Goal: Communication & Community: Answer question/provide support

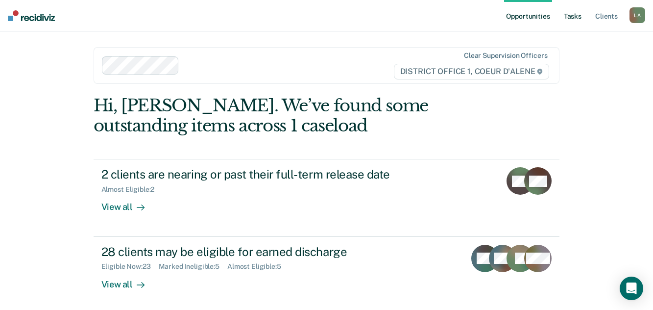
click at [562, 19] on link "Tasks" at bounding box center [573, 15] width 22 height 31
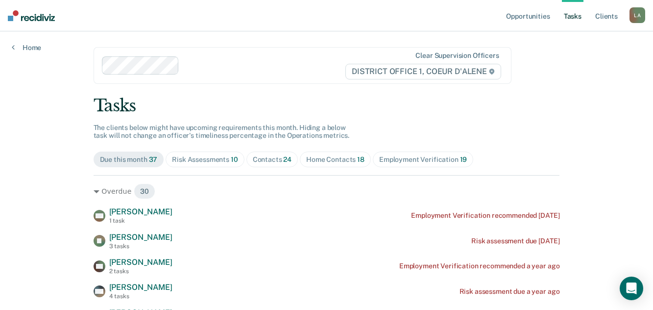
click at [237, 164] on div "Risk Assessments 10" at bounding box center [205, 159] width 66 height 8
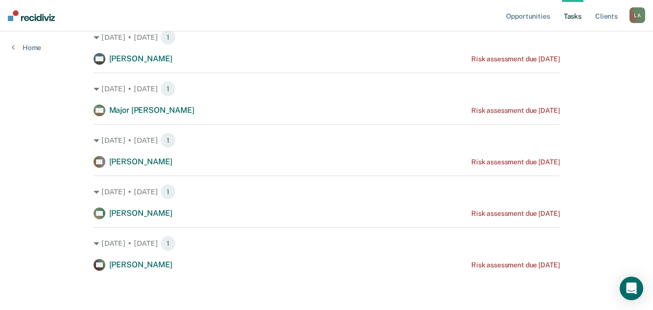
scroll to position [615, 0]
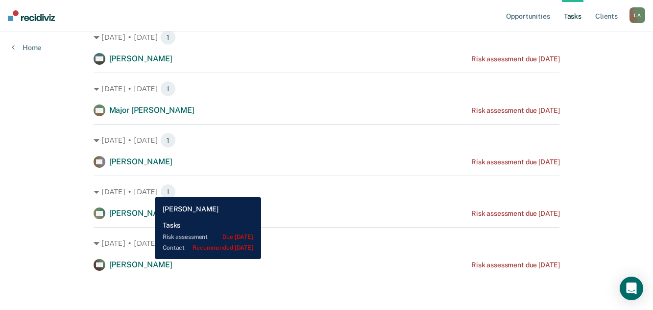
click at [148, 208] on span "[PERSON_NAME]" at bounding box center [140, 212] width 63 height 9
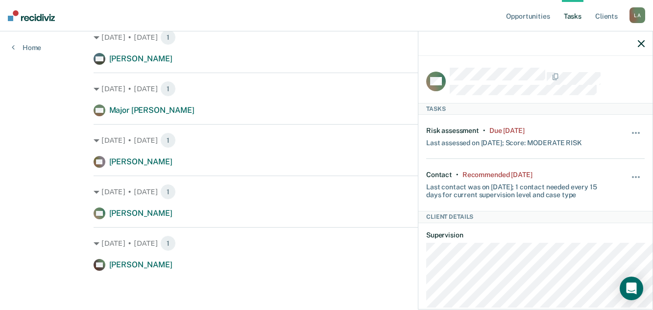
scroll to position [468, 0]
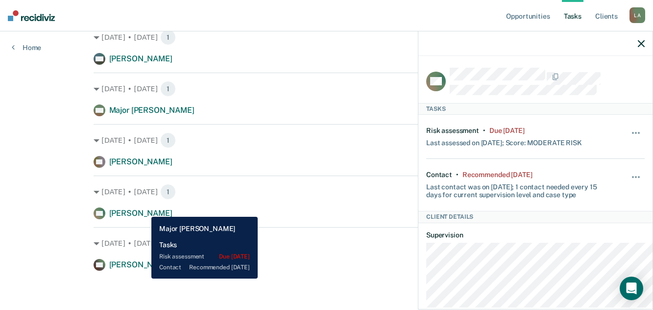
click at [144, 115] on span "Major [PERSON_NAME]" at bounding box center [151, 109] width 85 height 9
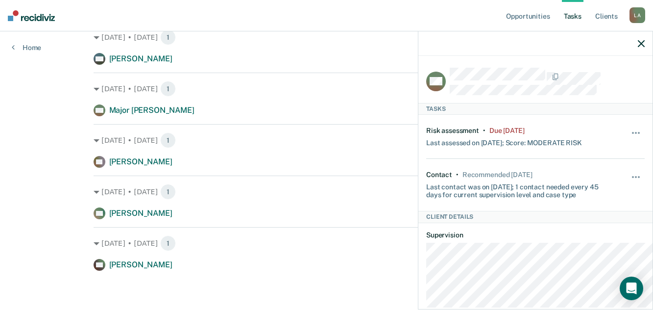
click at [562, 16] on link "Tasks" at bounding box center [573, 15] width 22 height 31
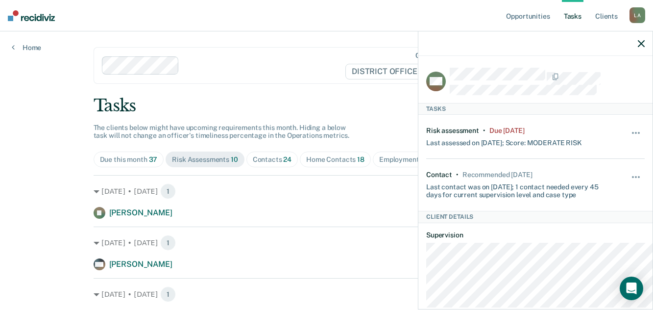
click at [638, 47] on icon "button" at bounding box center [641, 43] width 7 height 7
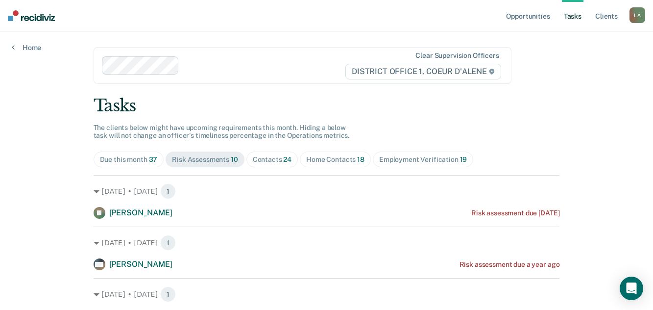
click at [292, 164] on div "Contacts 24" at bounding box center [272, 159] width 39 height 8
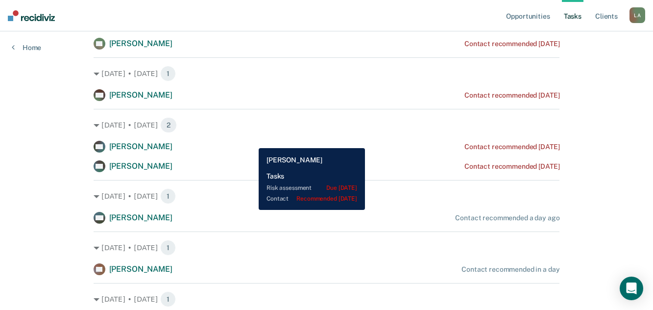
scroll to position [392, 0]
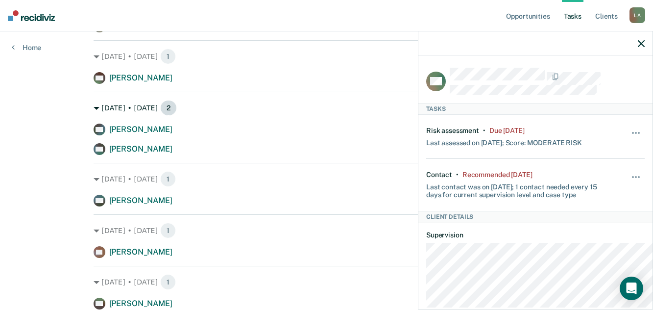
click at [299, 116] on div "[DATE] • [DATE] 2" at bounding box center [327, 108] width 467 height 16
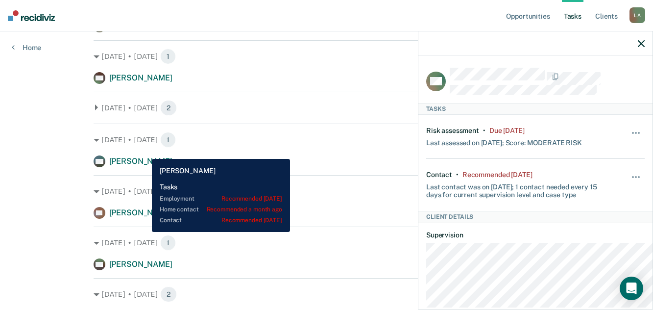
click at [145, 31] on span "[PERSON_NAME]" at bounding box center [140, 26] width 63 height 9
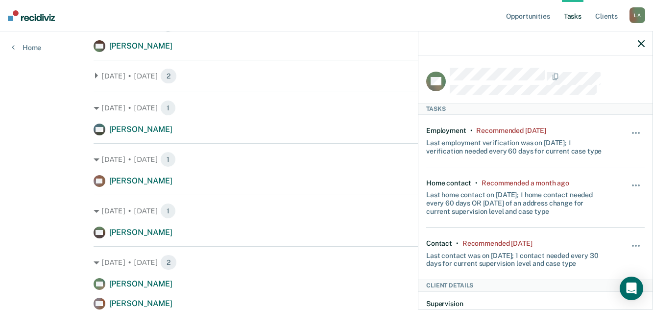
scroll to position [441, 0]
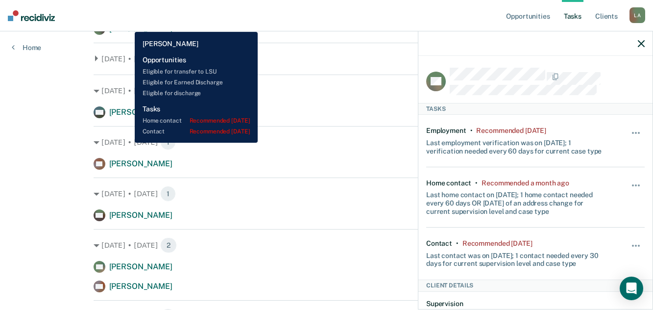
click at [127, 33] on span "[PERSON_NAME]" at bounding box center [140, 28] width 63 height 9
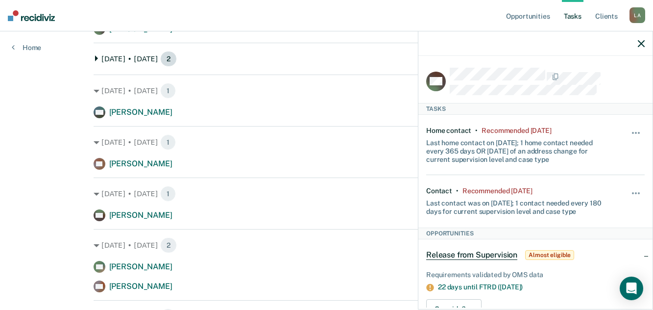
click at [96, 61] on icon at bounding box center [96, 58] width 3 height 6
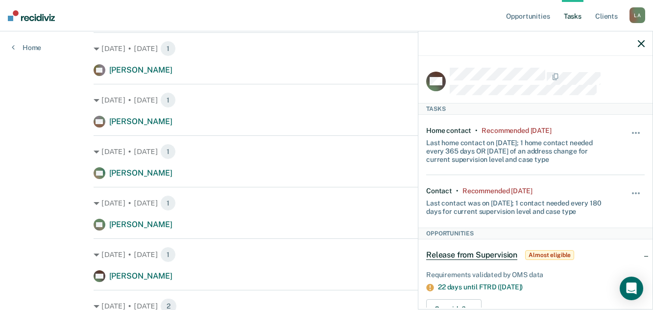
scroll to position [196, 0]
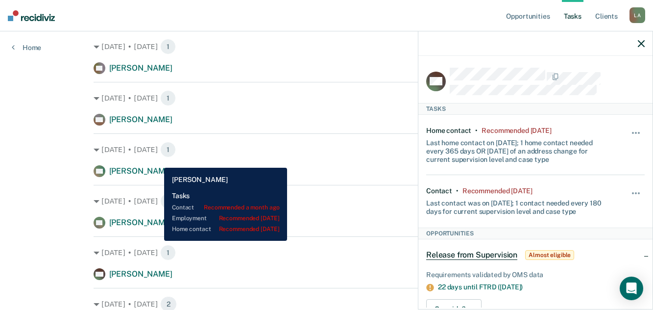
click at [157, 73] on span "[PERSON_NAME]" at bounding box center [140, 67] width 63 height 9
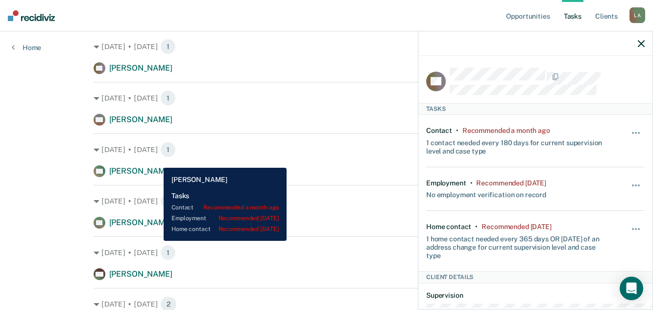
click at [156, 73] on span "[PERSON_NAME]" at bounding box center [140, 67] width 63 height 9
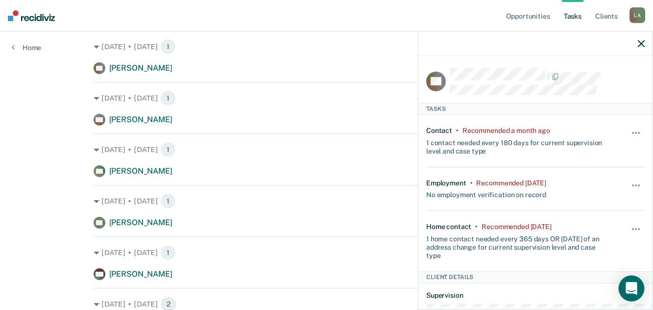
click at [628, 287] on icon "Open Intercom Messenger" at bounding box center [631, 288] width 11 height 13
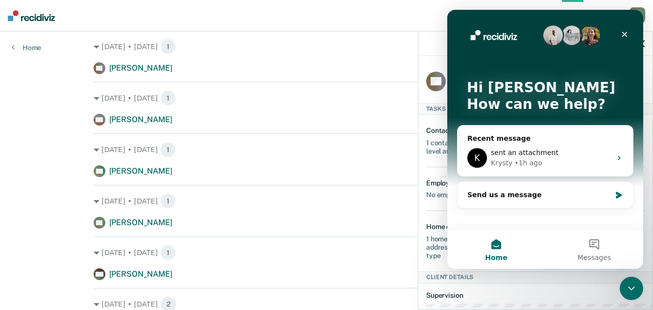
scroll to position [0, 0]
click at [571, 199] on div "Send us a message" at bounding box center [545, 195] width 175 height 26
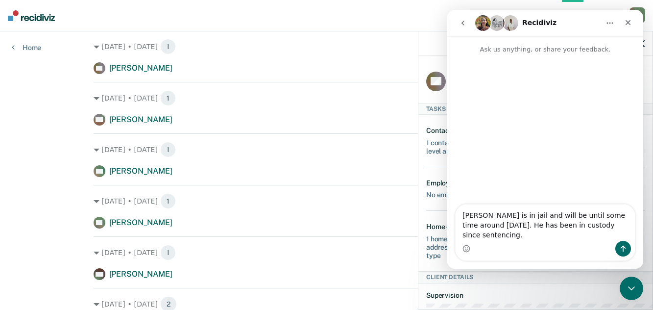
type textarea "[PERSON_NAME] is in jail and will be until some time around [DATE]. He has been…"
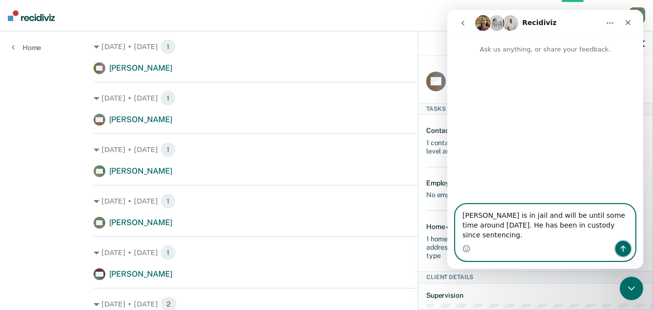
click at [623, 250] on icon "Send a message…" at bounding box center [623, 249] width 5 height 6
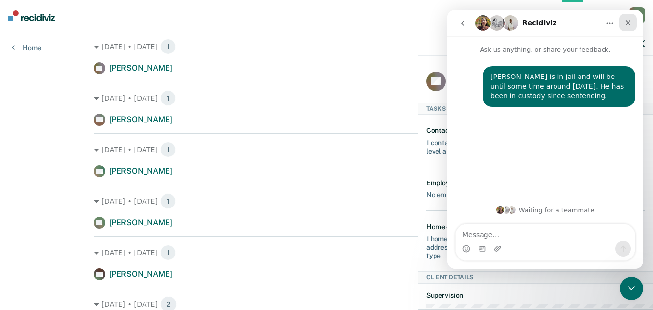
click at [629, 22] on icon "Close" at bounding box center [628, 22] width 5 height 5
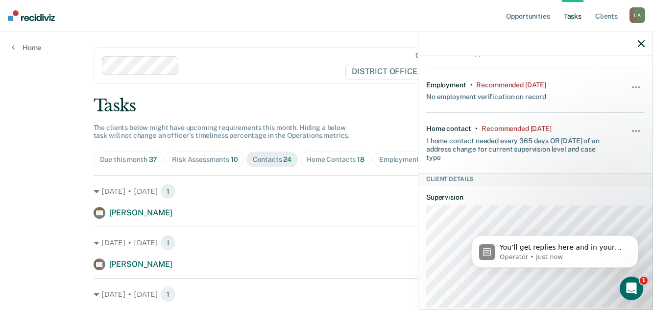
click at [641, 47] on icon "button" at bounding box center [641, 43] width 7 height 7
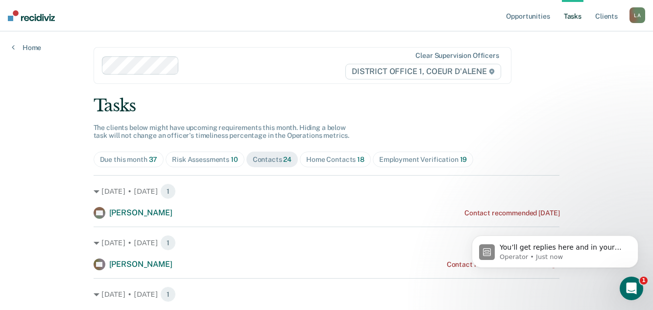
click at [365, 164] on div "Home Contacts 18" at bounding box center [335, 159] width 58 height 8
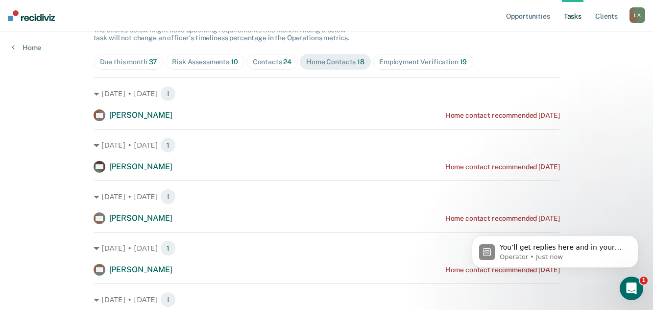
scroll to position [98, 0]
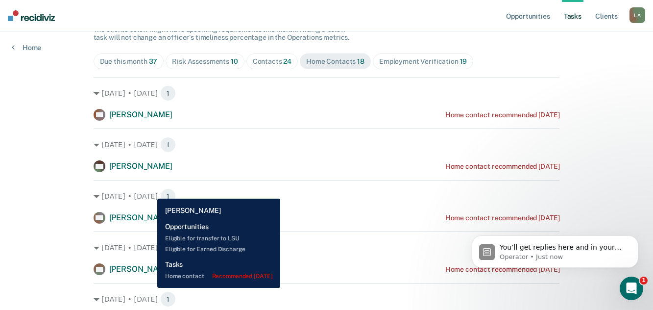
click at [150, 119] on span "[PERSON_NAME]" at bounding box center [140, 114] width 63 height 9
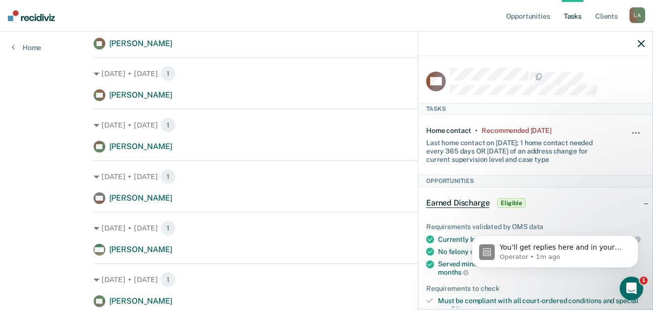
scroll to position [392, 0]
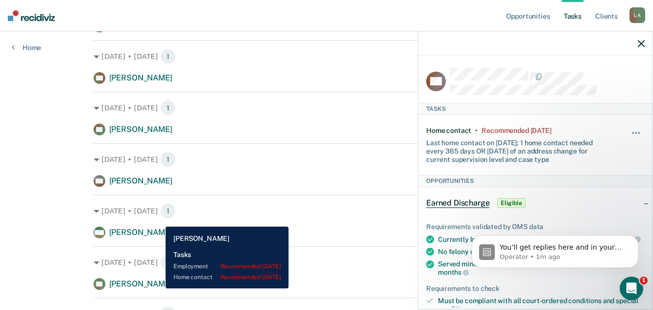
click at [158, 82] on span "[PERSON_NAME]" at bounding box center [140, 77] width 63 height 9
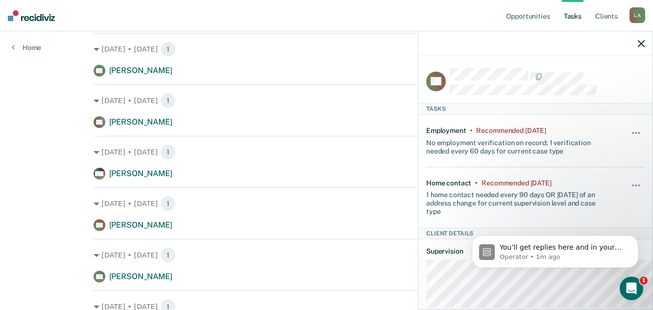
scroll to position [588, 0]
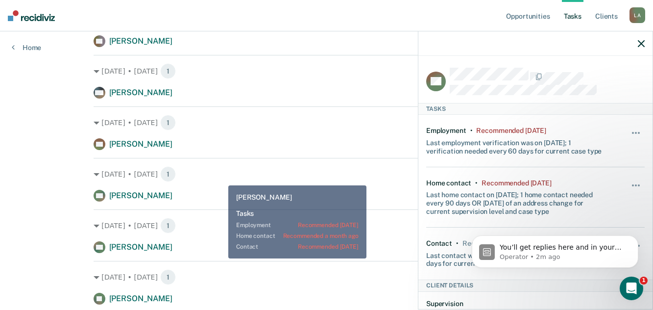
scroll to position [735, 0]
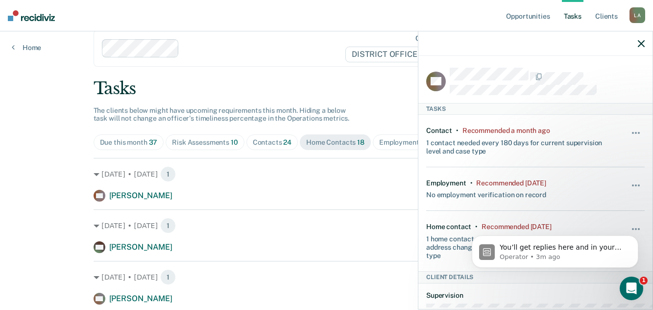
scroll to position [0, 0]
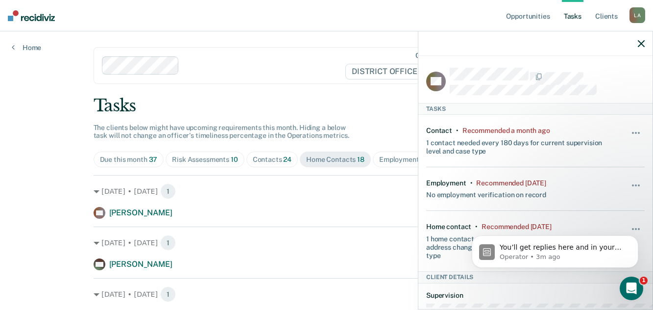
click at [640, 48] on button "button" at bounding box center [641, 43] width 7 height 8
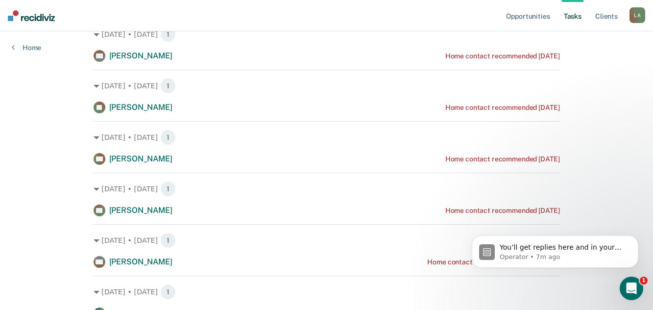
scroll to position [294, 0]
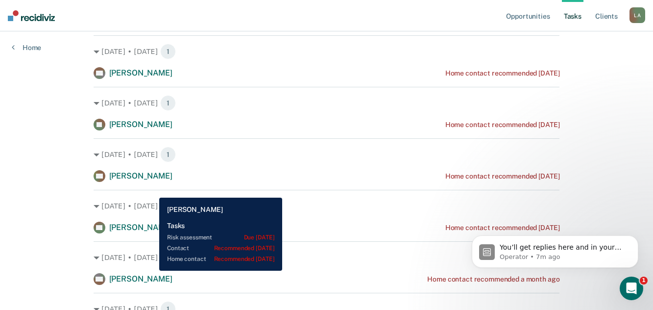
click at [152, 77] on span "[PERSON_NAME]" at bounding box center [140, 72] width 63 height 9
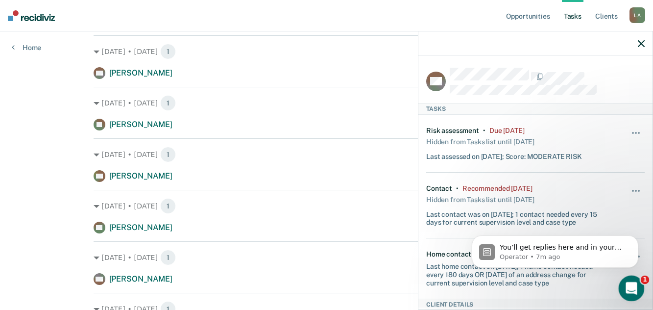
click at [634, 284] on icon "Open Intercom Messenger" at bounding box center [630, 287] width 16 height 16
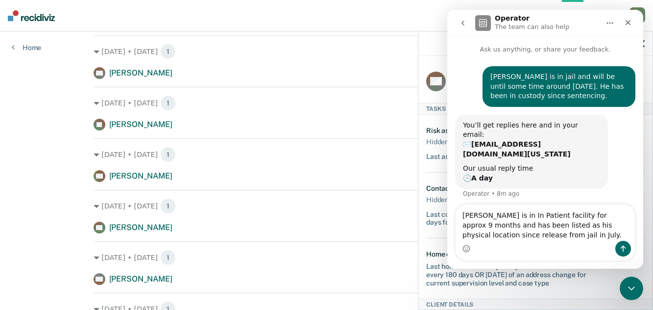
type textarea "[PERSON_NAME] is in In Patient facility for approx 9 months and has been listed…"
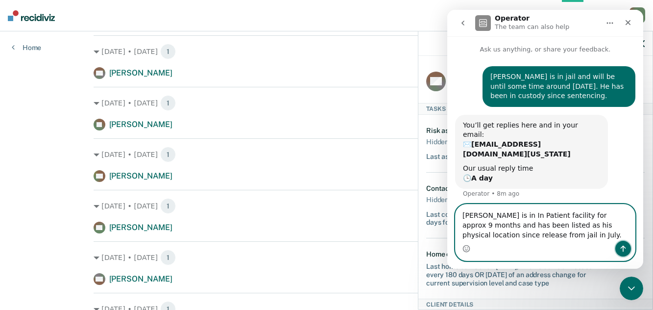
click at [622, 245] on icon "Send a message…" at bounding box center [623, 249] width 8 height 8
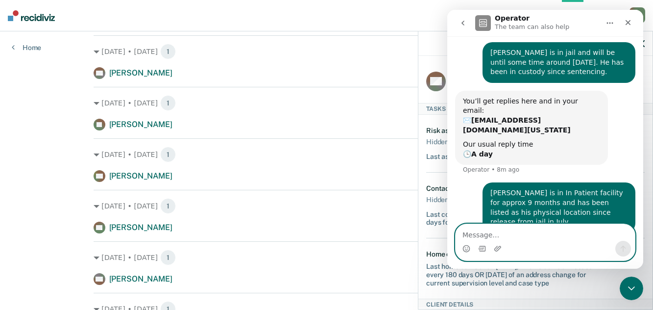
scroll to position [25, 0]
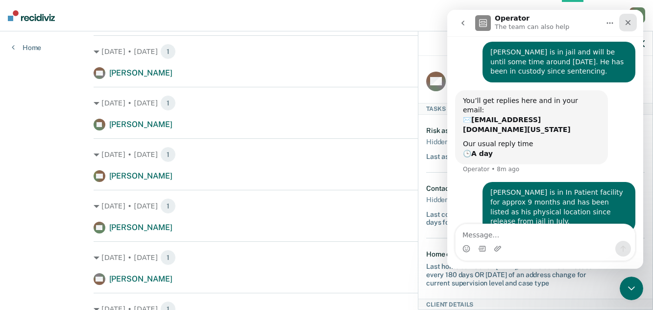
click at [628, 22] on icon "Close" at bounding box center [628, 22] width 5 height 5
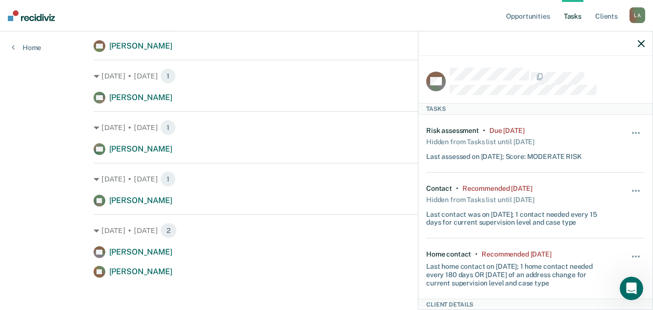
scroll to position [833, 0]
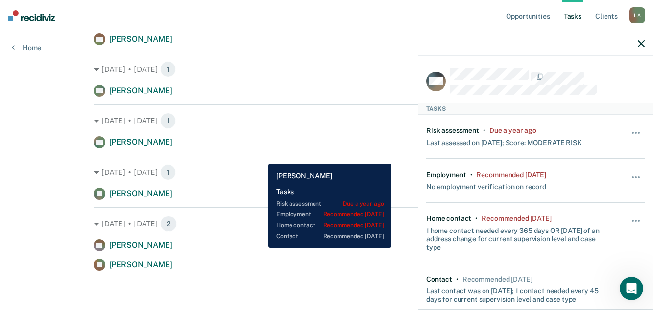
scroll to position [882, 0]
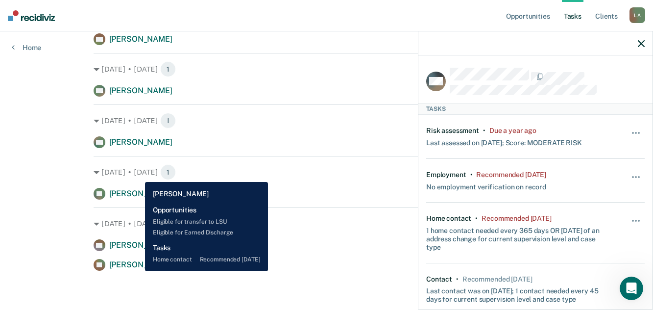
click at [138, 44] on span "[PERSON_NAME]" at bounding box center [140, 38] width 63 height 9
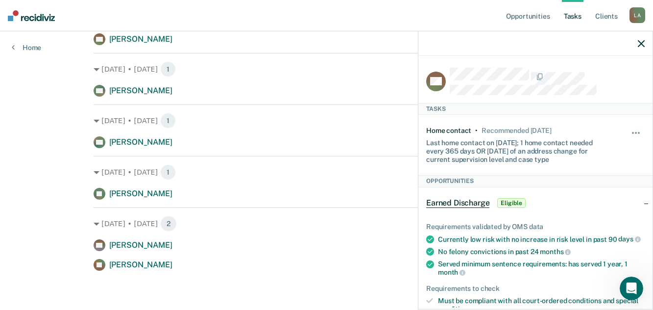
scroll to position [637, 0]
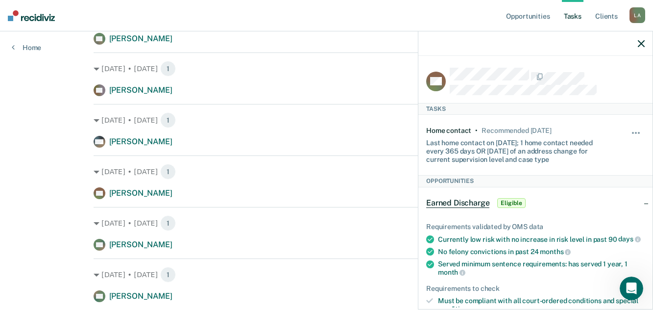
click at [562, 21] on link "Tasks" at bounding box center [573, 15] width 22 height 31
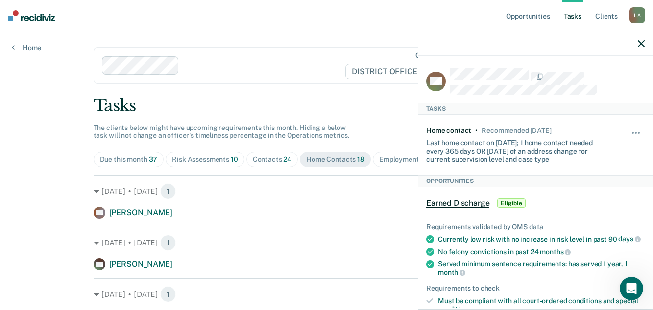
click at [292, 164] on div "Contacts 24" at bounding box center [272, 159] width 39 height 8
click at [642, 47] on icon "button" at bounding box center [641, 43] width 7 height 7
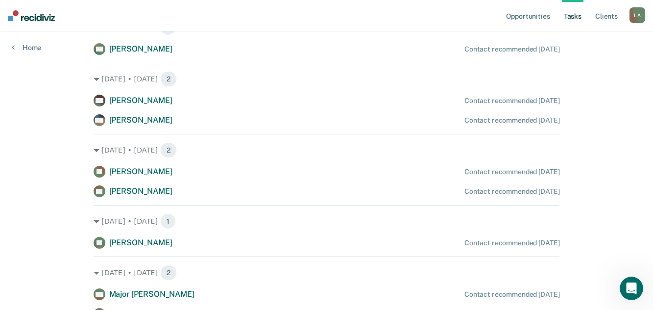
scroll to position [784, 0]
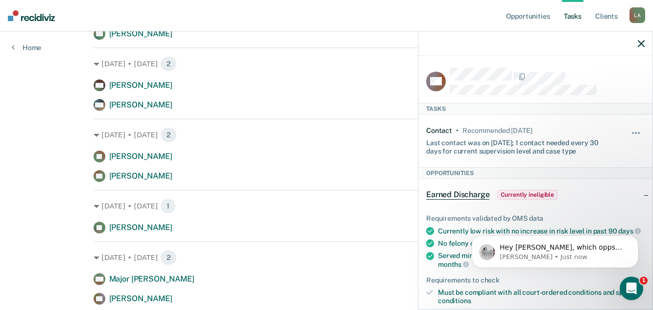
scroll to position [86, 0]
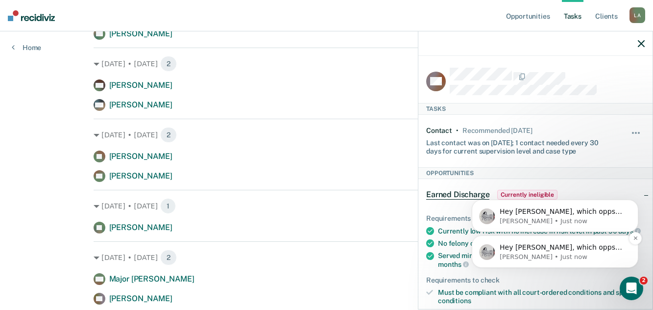
click at [531, 252] on p "[PERSON_NAME] • Just now" at bounding box center [563, 256] width 126 height 9
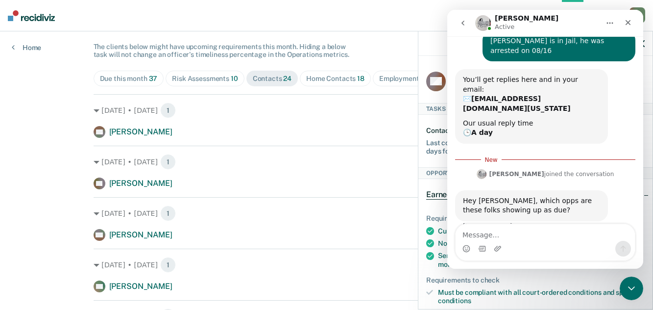
scroll to position [98, 0]
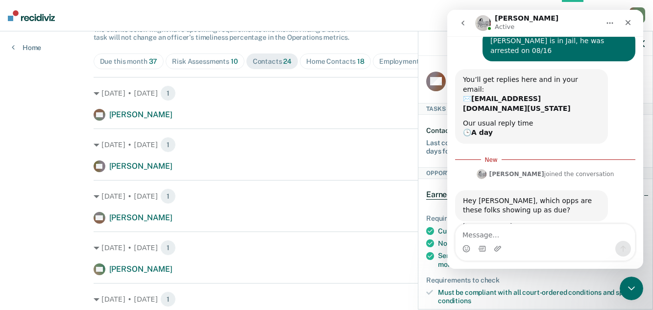
click at [526, 232] on textarea "Message…" at bounding box center [545, 232] width 179 height 17
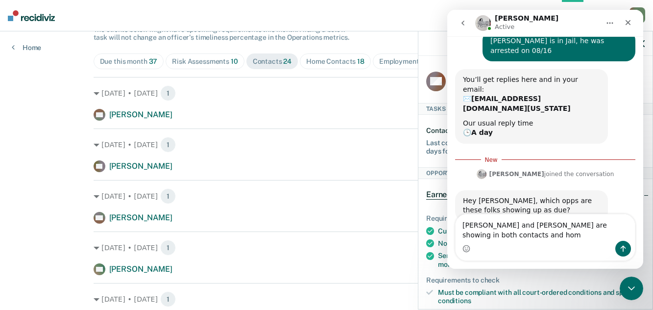
scroll to position [44, 0]
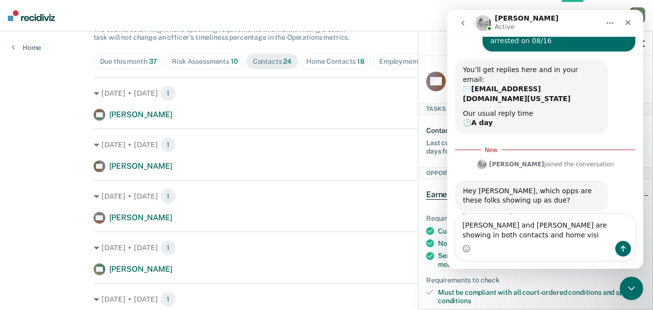
type textarea "[PERSON_NAME] and [PERSON_NAME] are showing in both contacts and home visit"
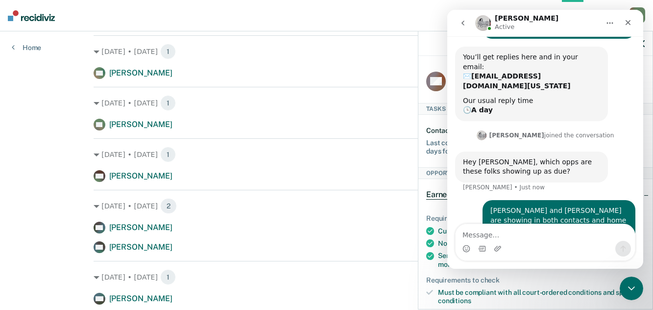
scroll to position [0, 0]
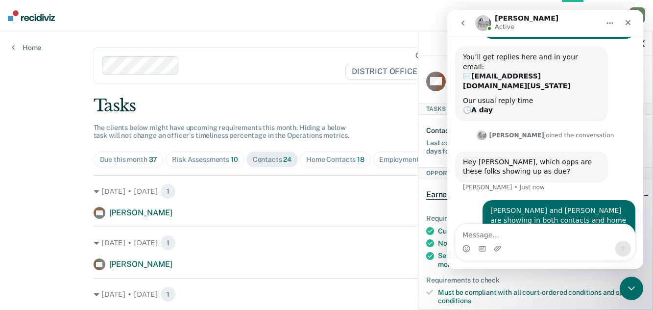
click at [352, 167] on span "Home Contacts 18" at bounding box center [335, 159] width 71 height 16
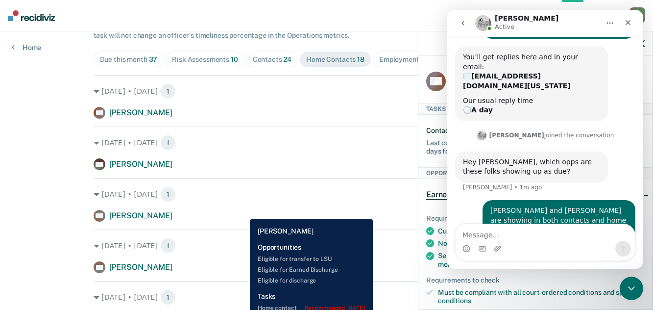
scroll to position [49, 0]
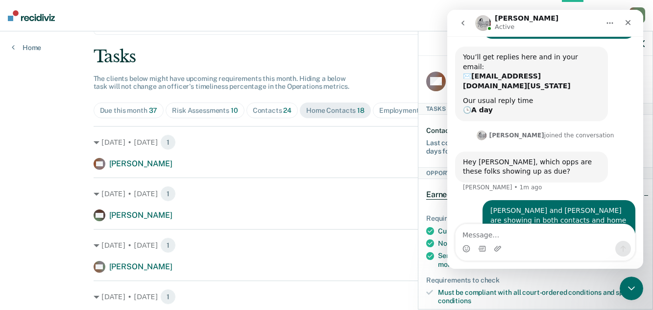
click at [292, 115] on div "Contacts 24" at bounding box center [272, 110] width 39 height 8
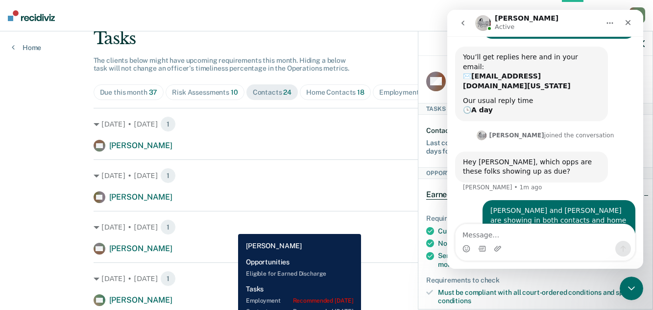
scroll to position [0, 0]
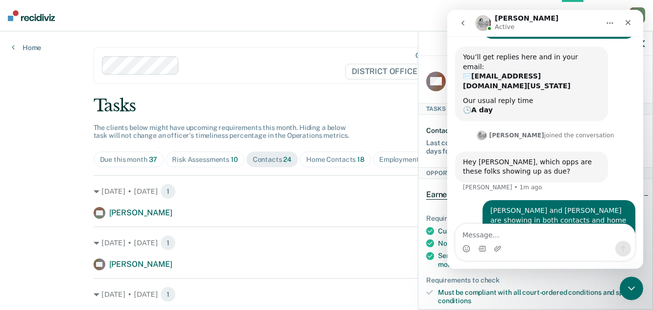
click at [212, 164] on div "Risk Assessments 10" at bounding box center [205, 159] width 66 height 8
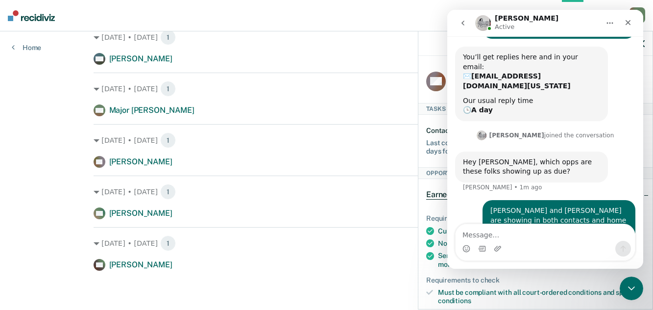
scroll to position [615, 0]
click at [539, 239] on textarea "Message…" at bounding box center [545, 232] width 179 height 17
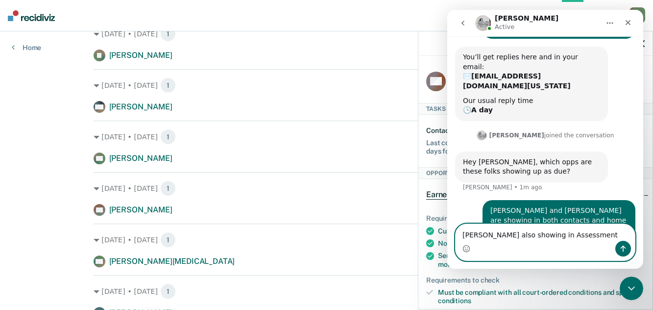
scroll to position [75, 0]
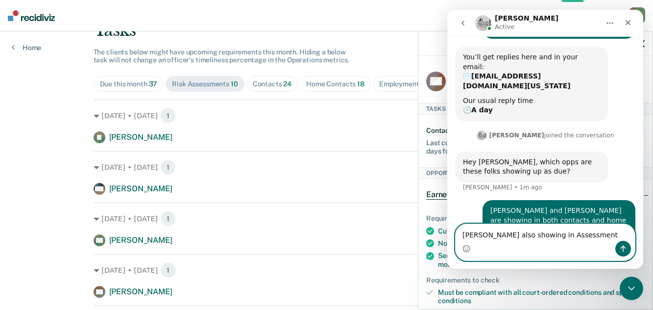
type textarea "[PERSON_NAME] also showing in Assessment"
click at [619, 247] on button "Send a message…" at bounding box center [624, 249] width 16 height 16
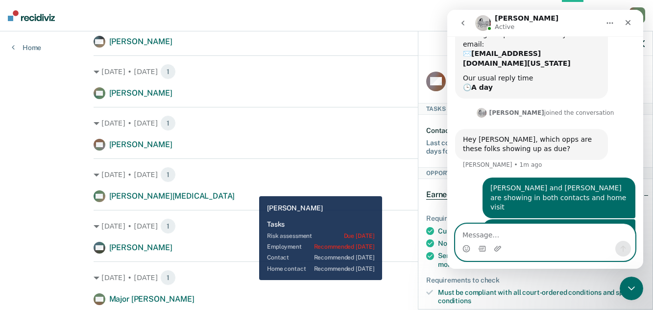
scroll to position [272, 0]
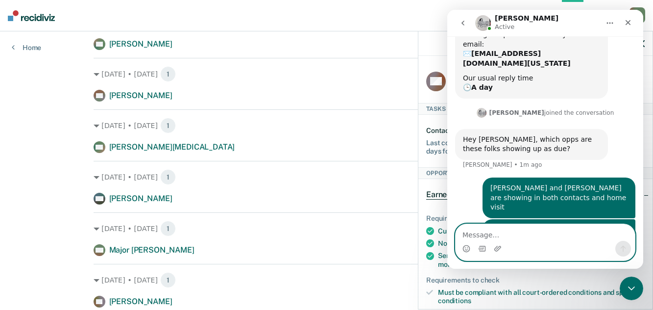
click at [509, 231] on textarea "Message…" at bounding box center [545, 232] width 179 height 17
type textarea "[PERSON_NAME] showing in Assessment"
click at [628, 248] on button "Send a message…" at bounding box center [624, 249] width 16 height 16
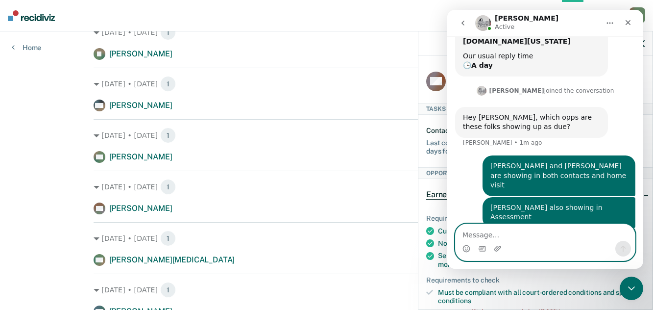
scroll to position [0, 0]
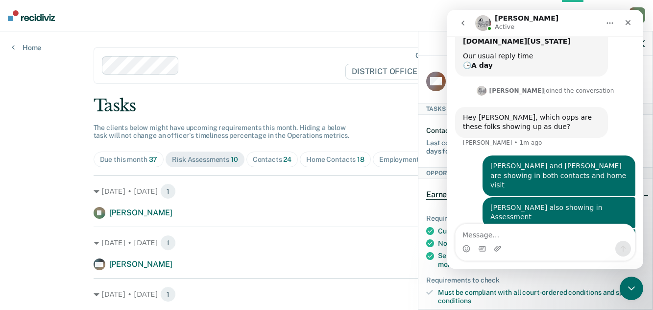
click at [292, 164] on div "Contacts 24" at bounding box center [272, 159] width 39 height 8
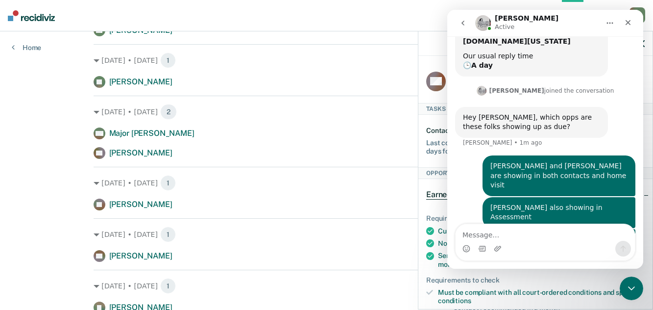
scroll to position [931, 0]
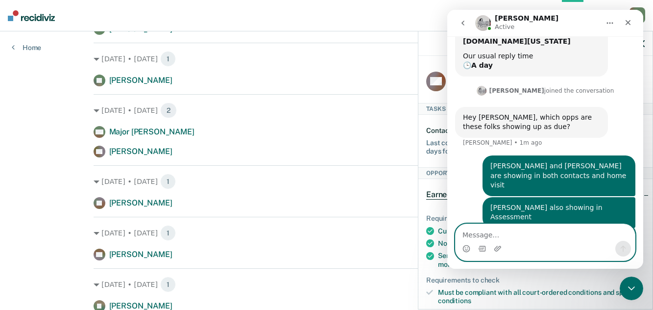
click at [539, 234] on textarea "Message…" at bounding box center [545, 232] width 179 height 17
type textarea "[PERSON_NAME] showing in Contacts"
click at [622, 249] on icon "Send a message…" at bounding box center [623, 249] width 8 height 8
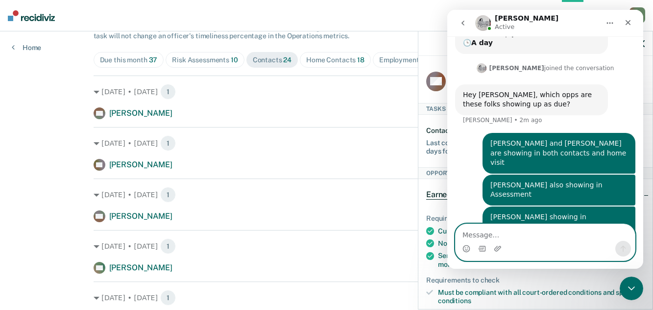
scroll to position [0, 0]
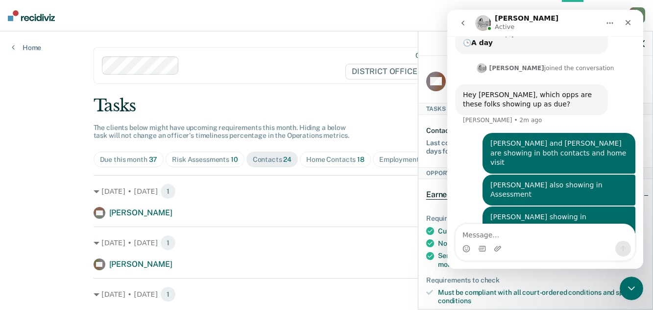
click at [355, 167] on span "Home Contacts 18" at bounding box center [335, 159] width 71 height 16
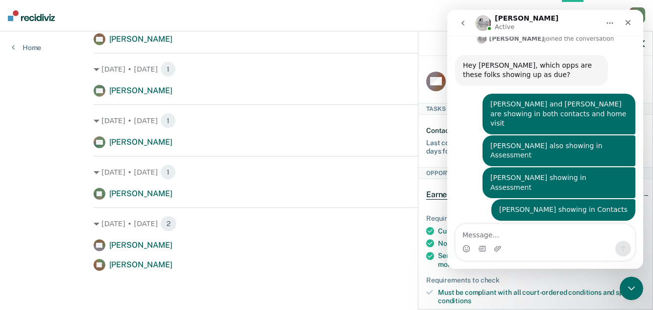
scroll to position [153, 0]
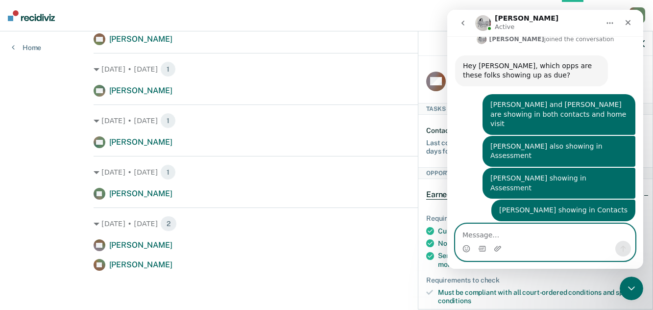
click at [538, 240] on textarea "Message…" at bounding box center [545, 232] width 179 height 17
type textarea "Y"
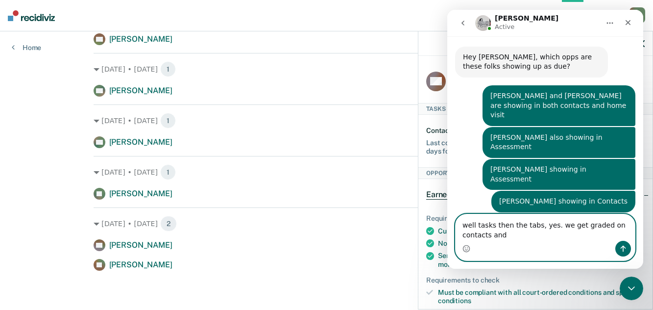
scroll to position [163, 0]
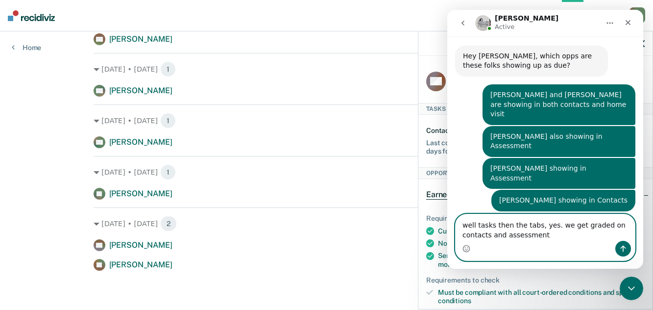
type textarea "well tasks then the tabs, yes. we get graded on contacts and assessments"
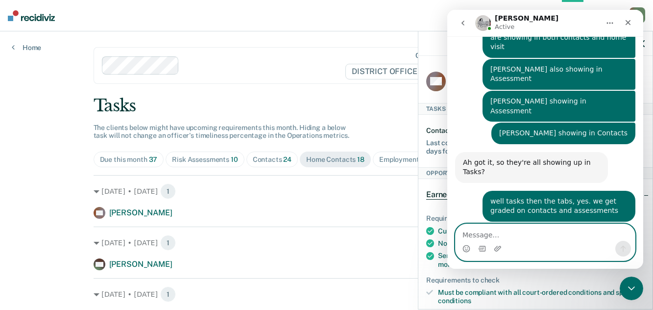
scroll to position [240, 0]
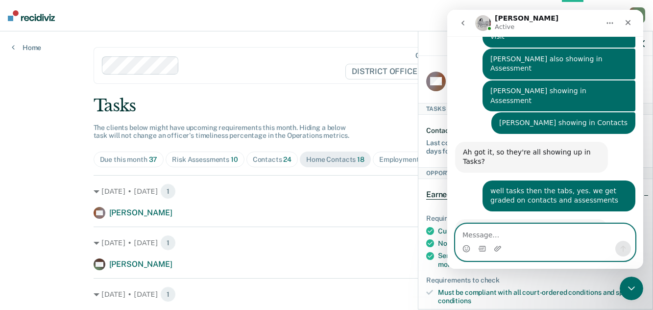
click at [528, 232] on textarea "Message…" at bounding box center [545, 232] width 179 height 17
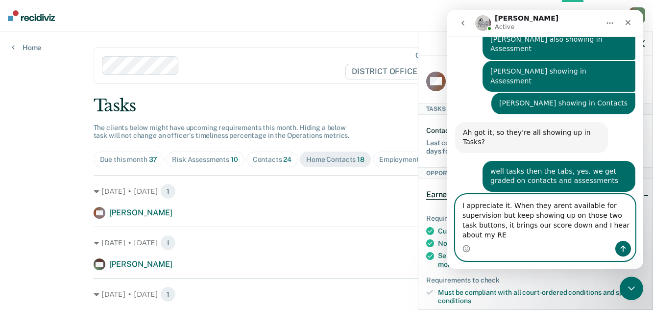
scroll to position [270, 0]
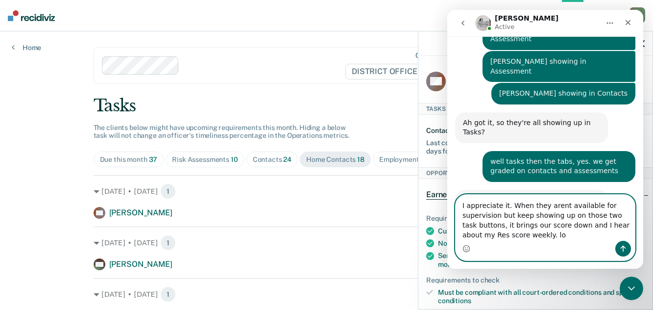
type textarea "I appreciate it. When they arent available for supervision but keep showing up …"
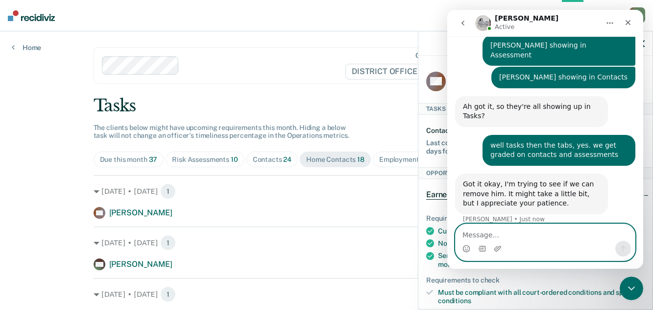
scroll to position [298, 0]
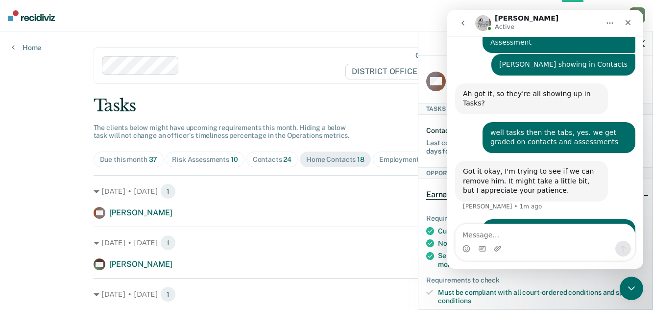
click at [359, 22] on nav "Opportunities Tasks Client s [PERSON_NAME] Profile How it works Log Out" at bounding box center [326, 15] width 653 height 31
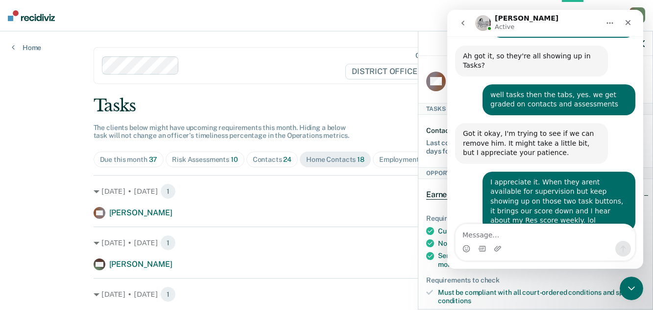
scroll to position [346, 0]
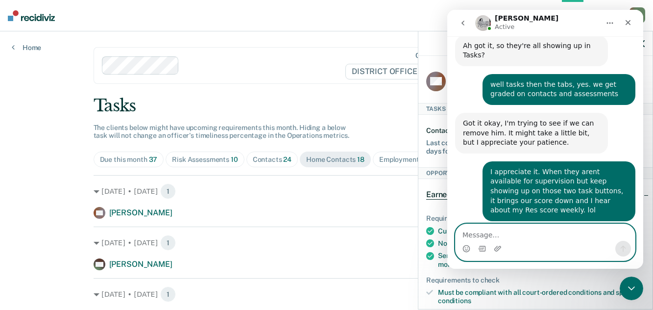
click at [526, 234] on textarea "Message…" at bounding box center [545, 232] width 179 height 17
type textarea "thank you!"
click at [624, 247] on icon "Send a message…" at bounding box center [623, 249] width 5 height 6
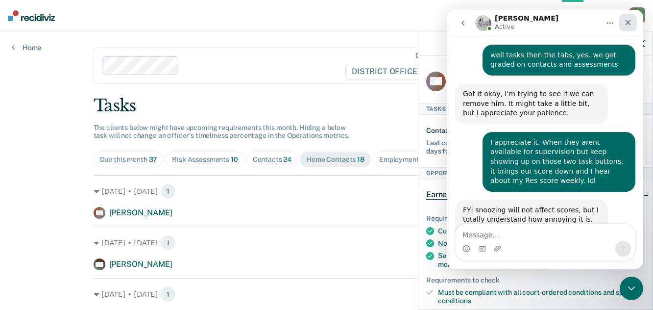
click at [629, 20] on icon "Close" at bounding box center [628, 23] width 8 height 8
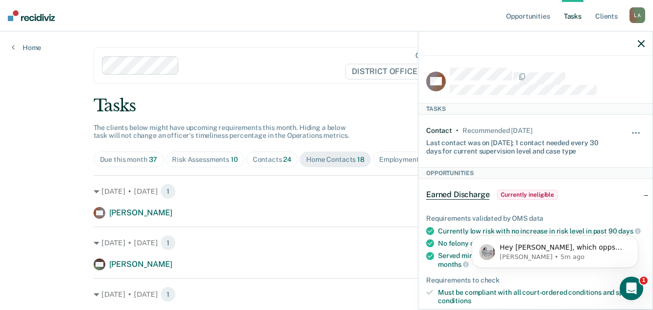
scroll to position [0, 0]
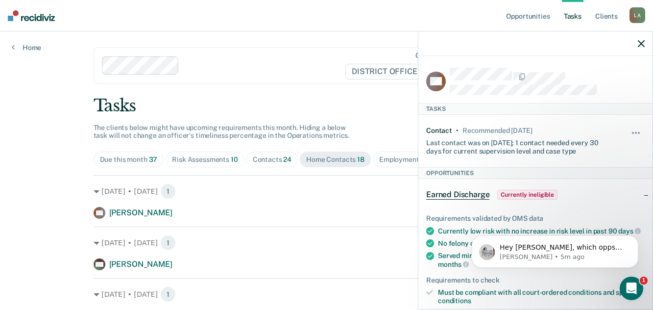
click at [639, 47] on icon "button" at bounding box center [641, 43] width 7 height 7
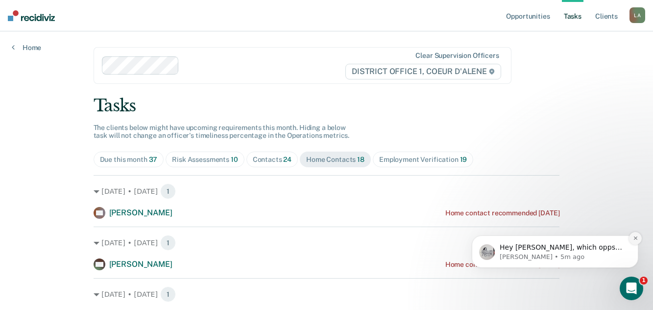
click at [631, 236] on button "Dismiss notification" at bounding box center [635, 238] width 13 height 13
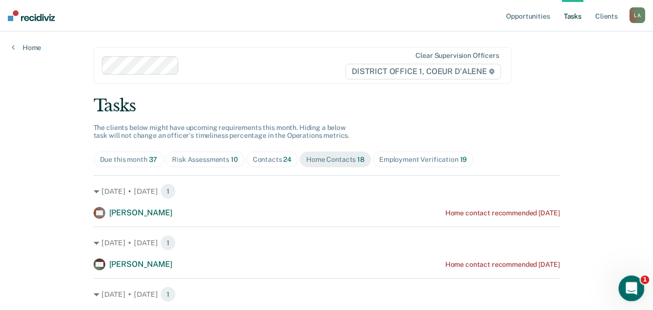
click at [634, 281] on div "Open Intercom Messenger" at bounding box center [630, 287] width 32 height 32
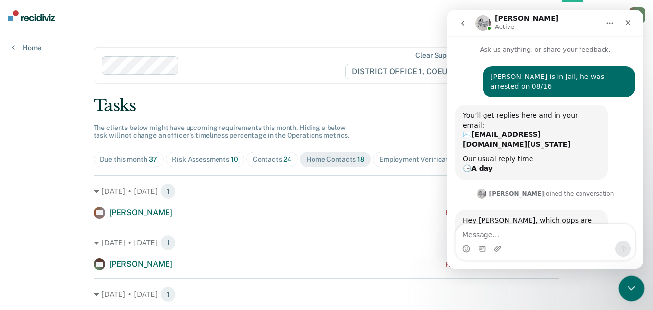
scroll to position [376, 0]
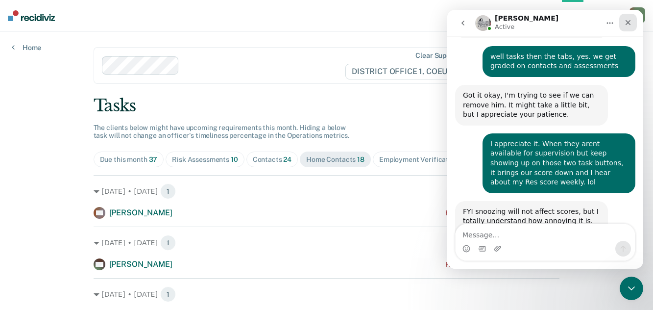
click at [630, 20] on icon "Close" at bounding box center [628, 22] width 5 height 5
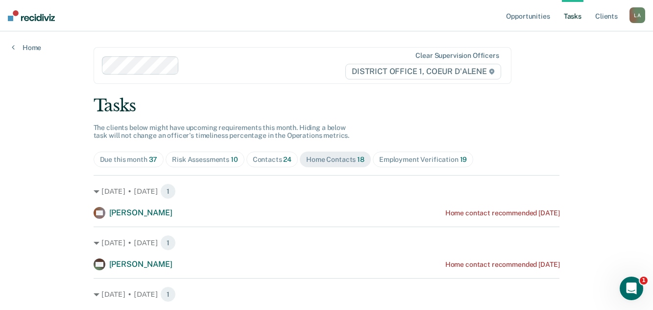
click at [292, 164] on div "Contacts 24" at bounding box center [272, 159] width 39 height 8
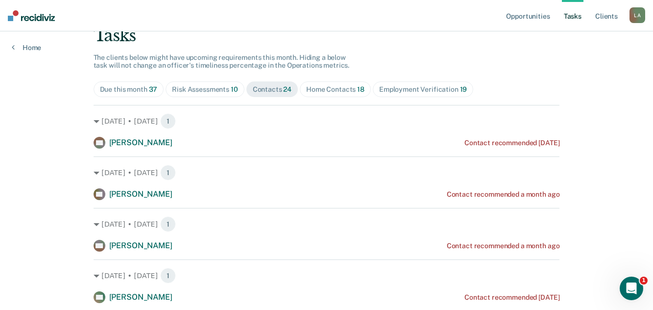
scroll to position [0, 0]
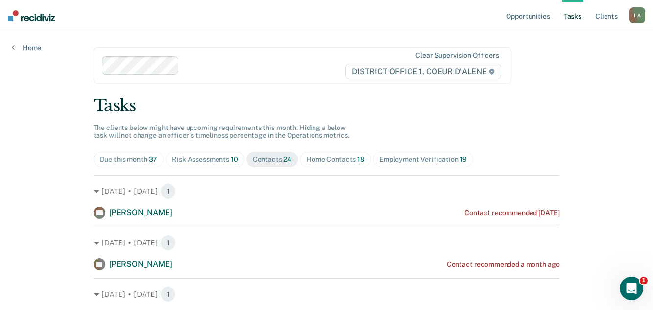
click at [365, 164] on div "Home Contacts 18" at bounding box center [335, 159] width 58 height 8
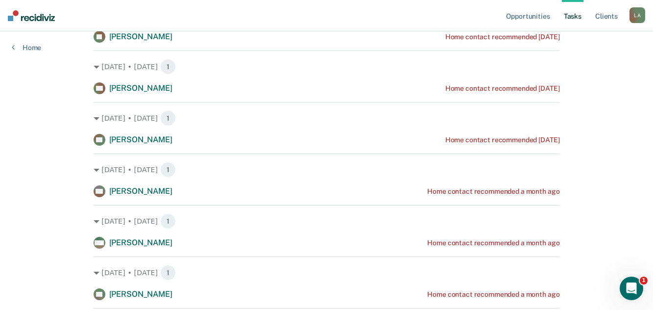
scroll to position [392, 0]
